Goal: Task Accomplishment & Management: Use online tool/utility

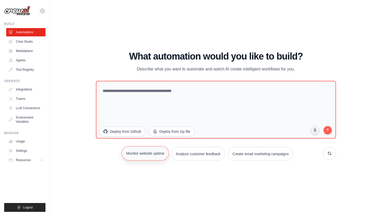
click at [142, 153] on button "Monitor website uptime" at bounding box center [145, 153] width 47 height 14
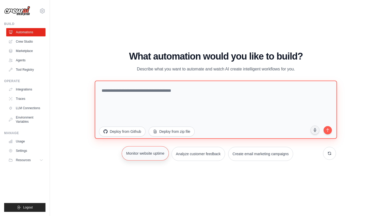
type textarea "**********"
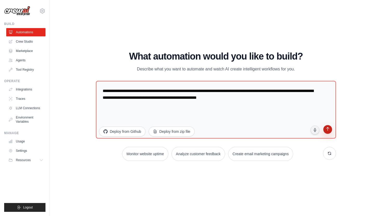
click at [328, 131] on icon "submit" at bounding box center [327, 129] width 5 height 5
click at [26, 42] on link "Crew Studio" at bounding box center [26, 41] width 39 height 8
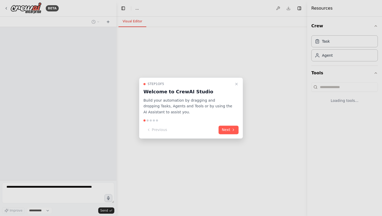
select select "****"
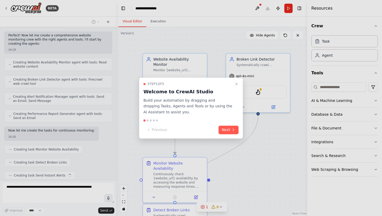
scroll to position [153, 0]
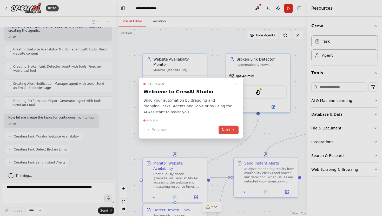
click at [235, 129] on icon at bounding box center [233, 130] width 4 height 4
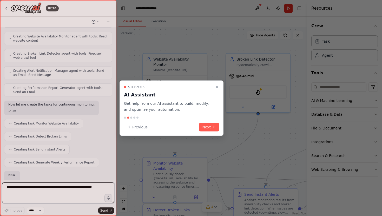
scroll to position [197, 0]
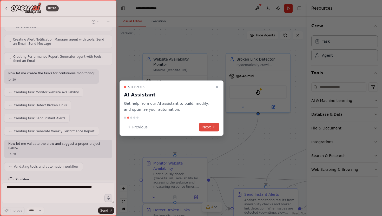
click at [209, 126] on button "Next" at bounding box center [209, 127] width 20 height 9
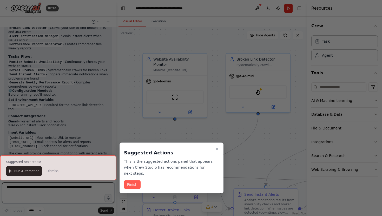
scroll to position [396, 0]
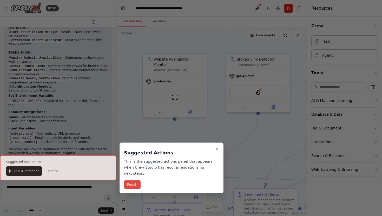
click at [133, 185] on button "Finish" at bounding box center [132, 184] width 17 height 9
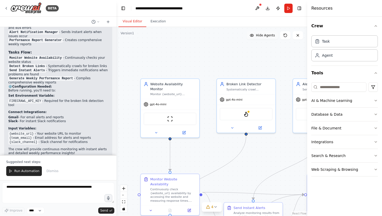
click at [253, 36] on icon at bounding box center [252, 35] width 4 height 4
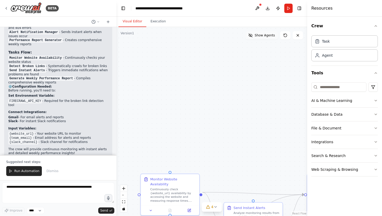
click at [252, 36] on icon at bounding box center [250, 35] width 4 height 4
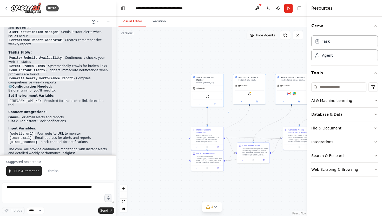
click at [228, 112] on div ".deletable-edge-delete-btn { width: 20px; height: 20px; border: 0px solid #ffff…" at bounding box center [211, 121] width 191 height 189
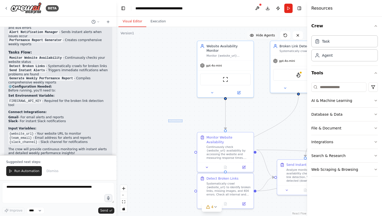
drag, startPoint x: 182, startPoint y: 119, endPoint x: 168, endPoint y: 122, distance: 14.0
click at [168, 122] on div ".deletable-edge-delete-btn { width: 20px; height: 20px; border: 0px solid #ffff…" at bounding box center [211, 121] width 191 height 189
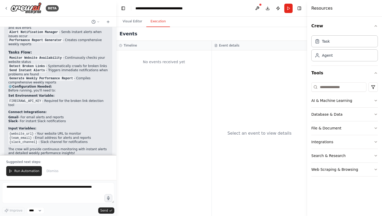
click at [161, 24] on button "Execution" at bounding box center [158, 21] width 24 height 11
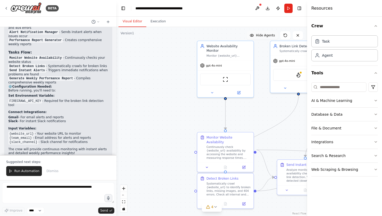
click at [139, 24] on button "Visual Editor" at bounding box center [132, 21] width 28 height 11
click at [164, 87] on div ".deletable-edge-delete-btn { width: 20px; height: 20px; border: 0px solid #ffff…" at bounding box center [211, 121] width 191 height 189
click at [298, 8] on button "Toggle Right Sidebar" at bounding box center [299, 8] width 7 height 7
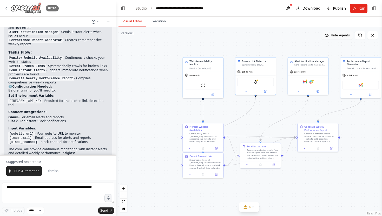
click at [7, 9] on icon at bounding box center [6, 8] width 4 height 4
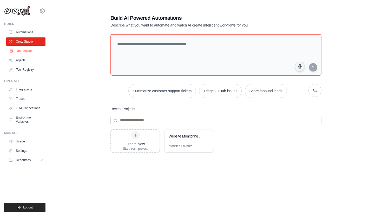
click at [27, 52] on link "Marketplace" at bounding box center [26, 51] width 39 height 8
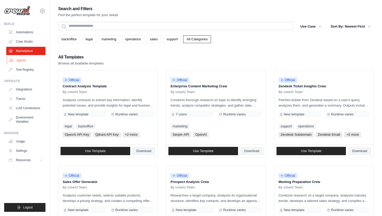
click at [30, 58] on link "Agents" at bounding box center [26, 60] width 39 height 8
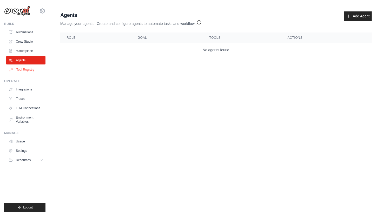
click at [27, 68] on link "Tool Registry" at bounding box center [26, 69] width 39 height 8
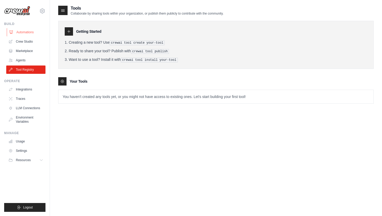
click at [30, 33] on link "Automations" at bounding box center [26, 32] width 39 height 8
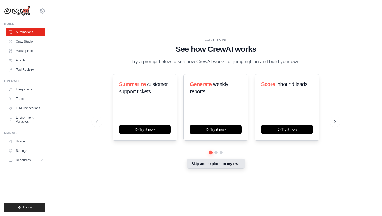
click at [200, 164] on button "Skip and explore on my own" at bounding box center [216, 164] width 58 height 10
